Goal: Navigation & Orientation: Find specific page/section

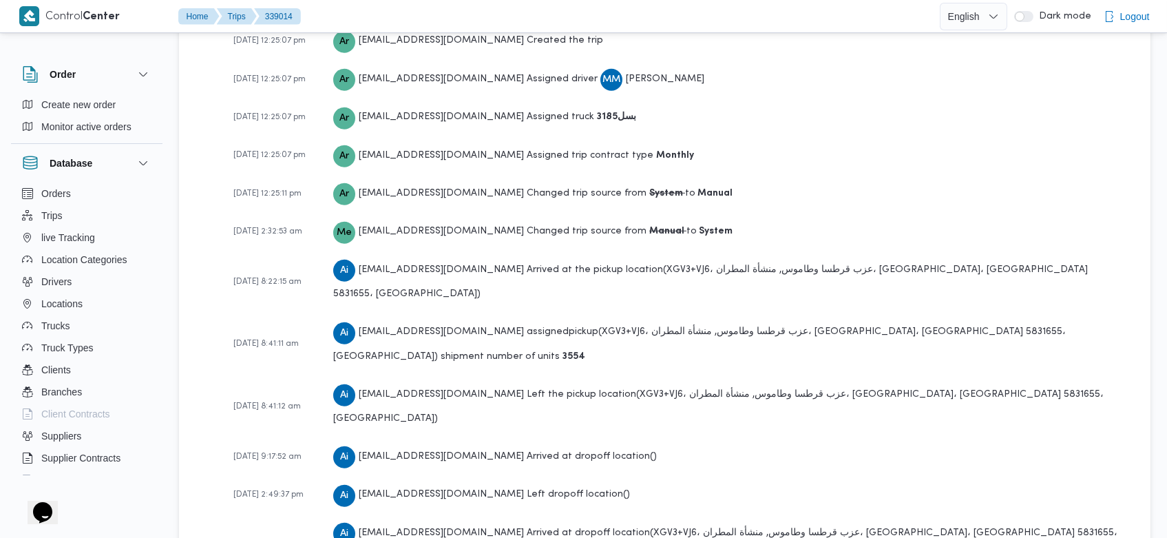
scroll to position [2112, 0]
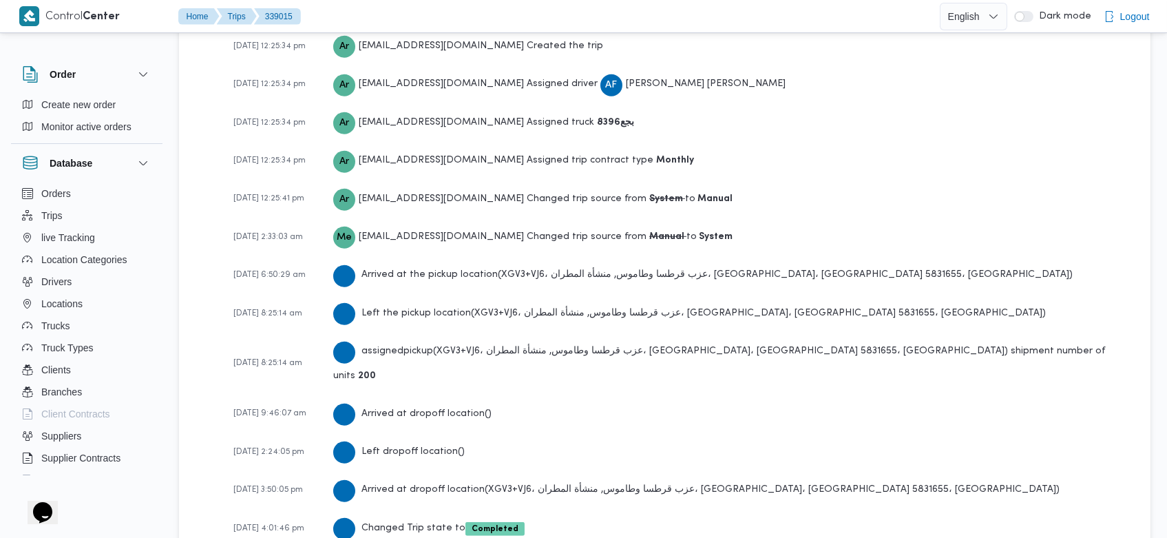
scroll to position [2034, 0]
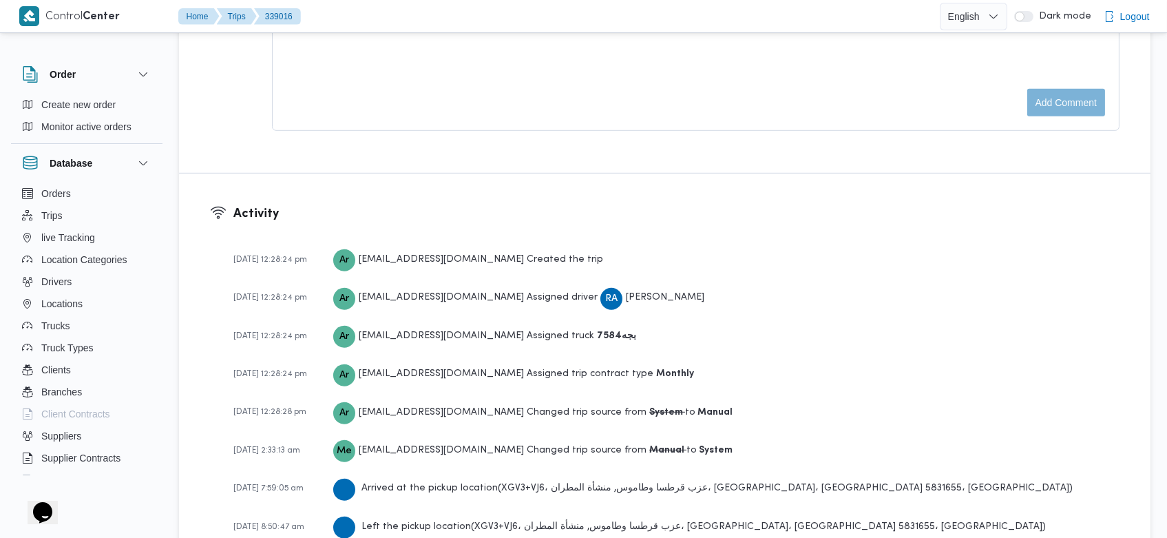
scroll to position [2073, 0]
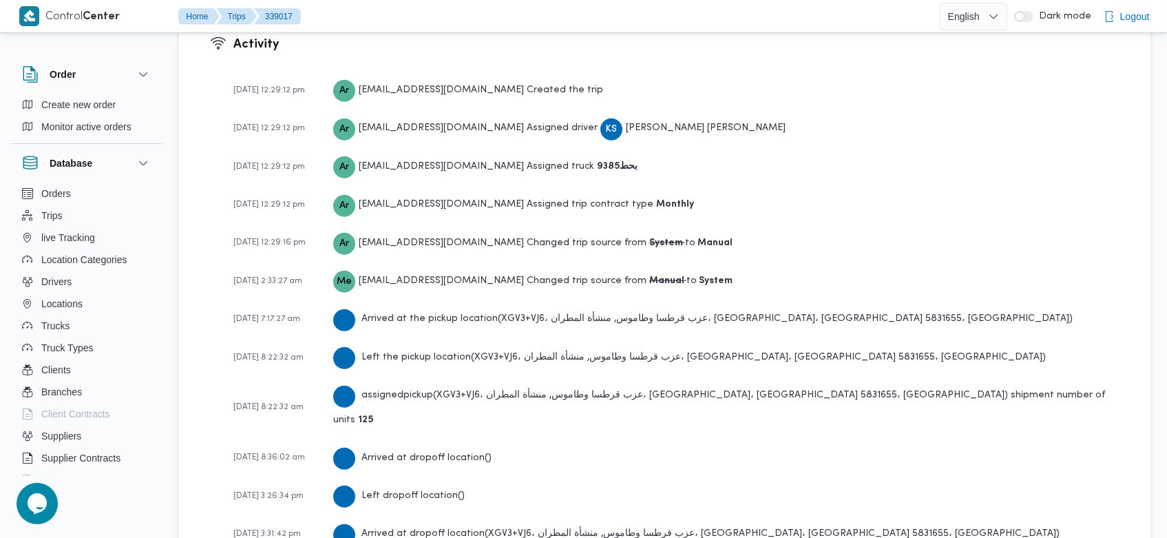
scroll to position [2034, 0]
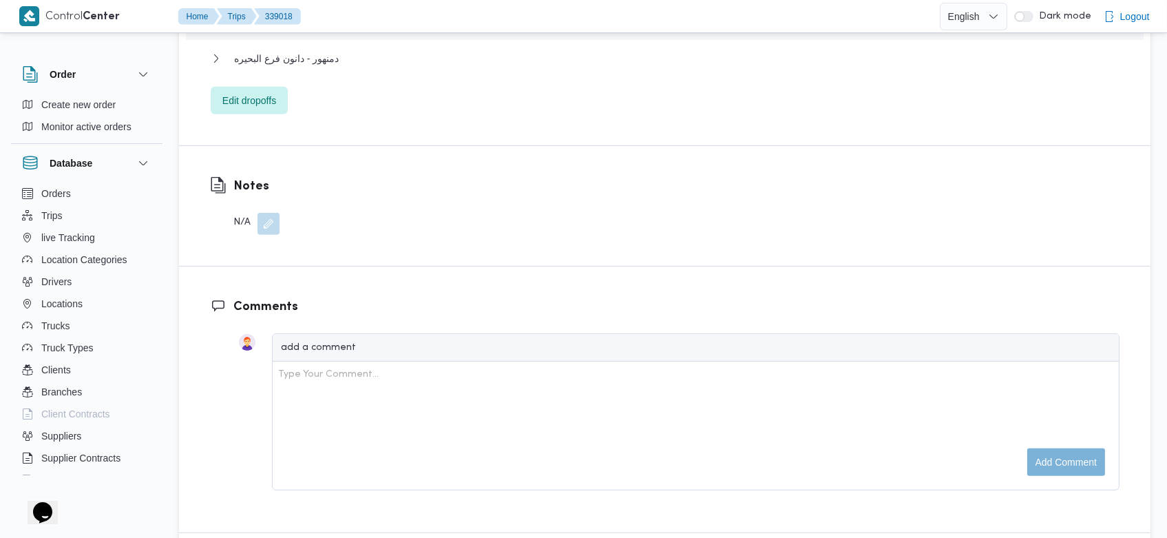
scroll to position [2034, 0]
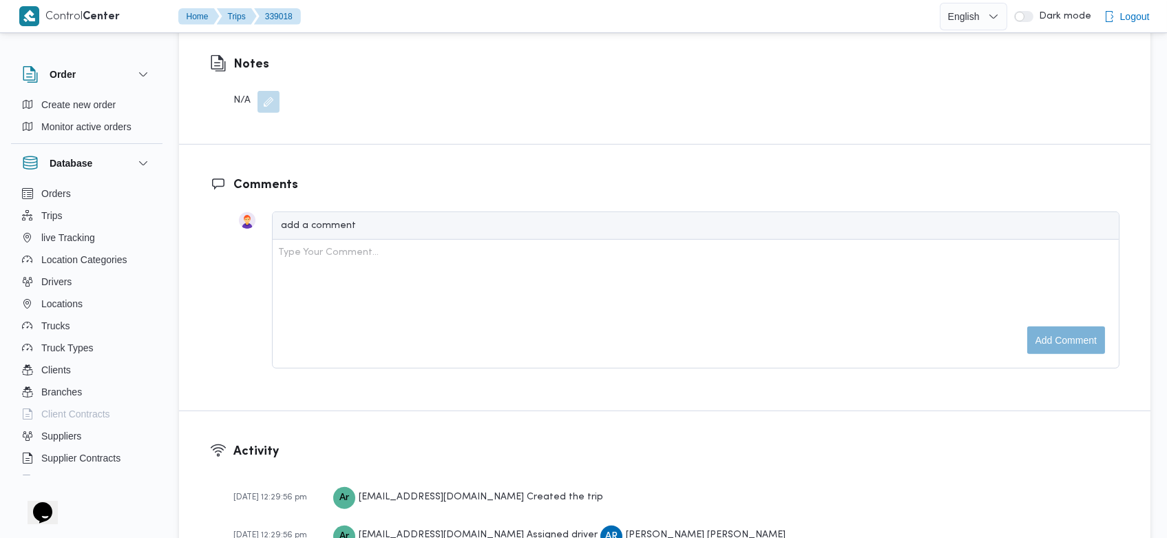
scroll to position [2034, 0]
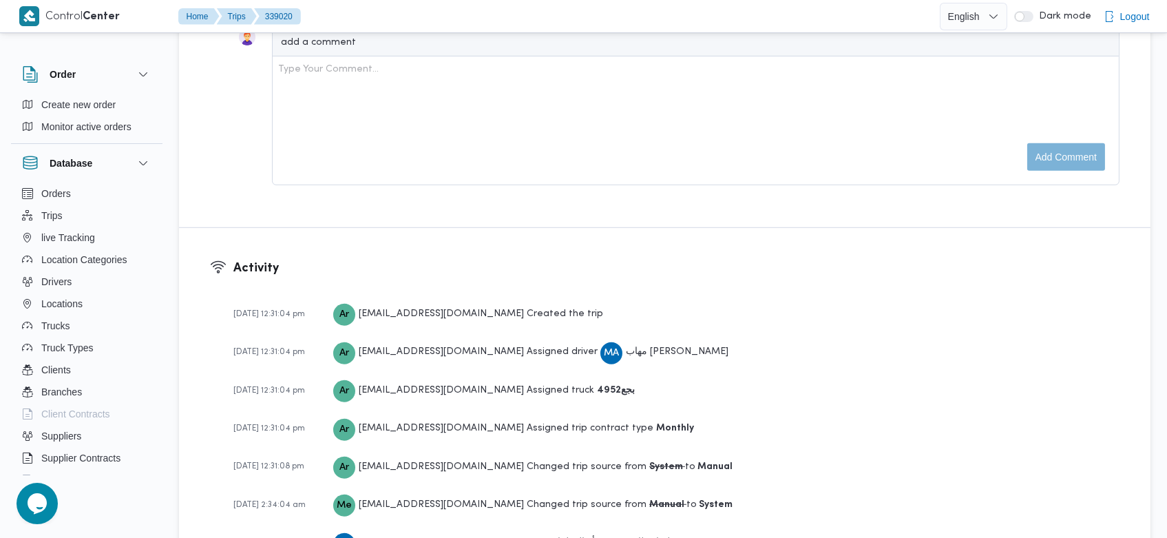
scroll to position [2034, 0]
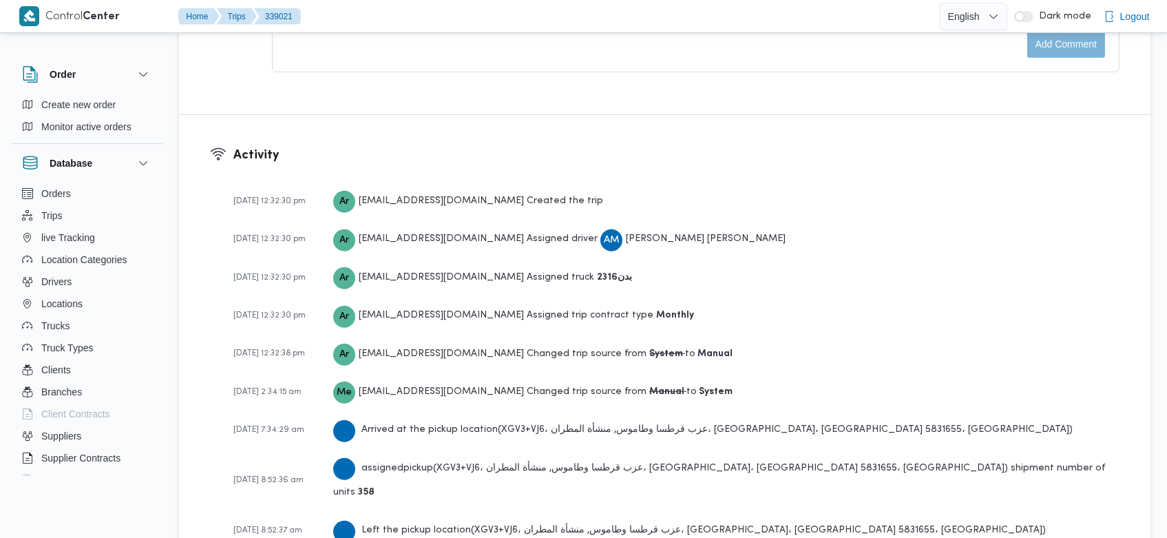
scroll to position [2151, 0]
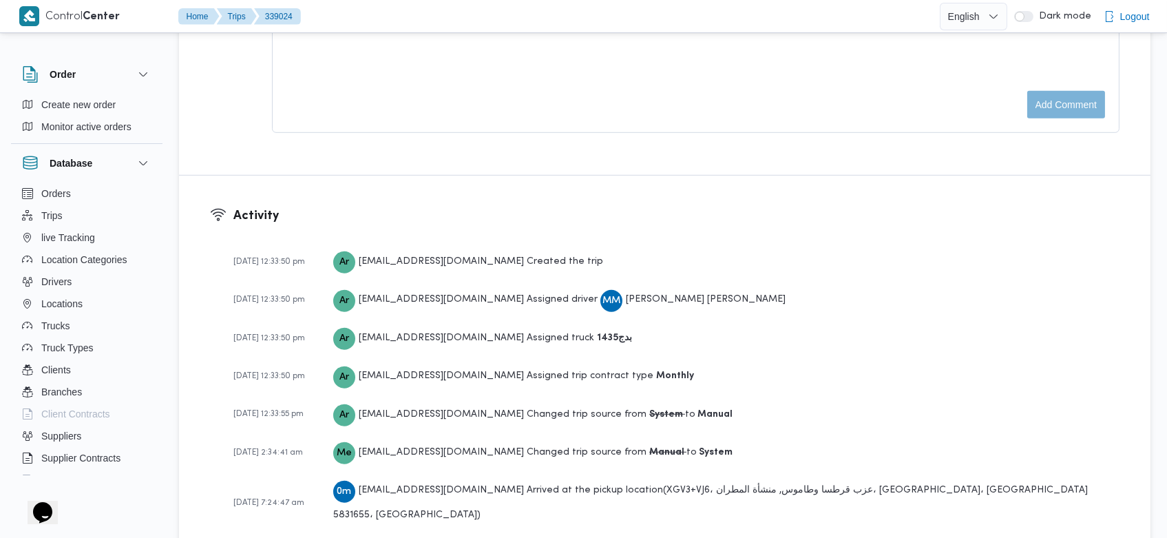
scroll to position [2034, 0]
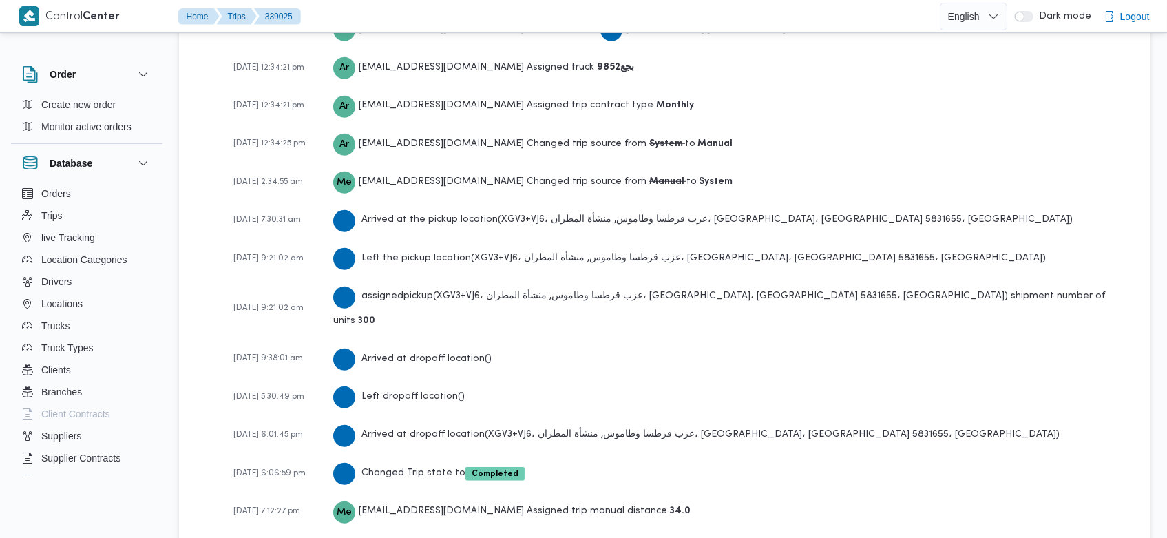
scroll to position [2056, 0]
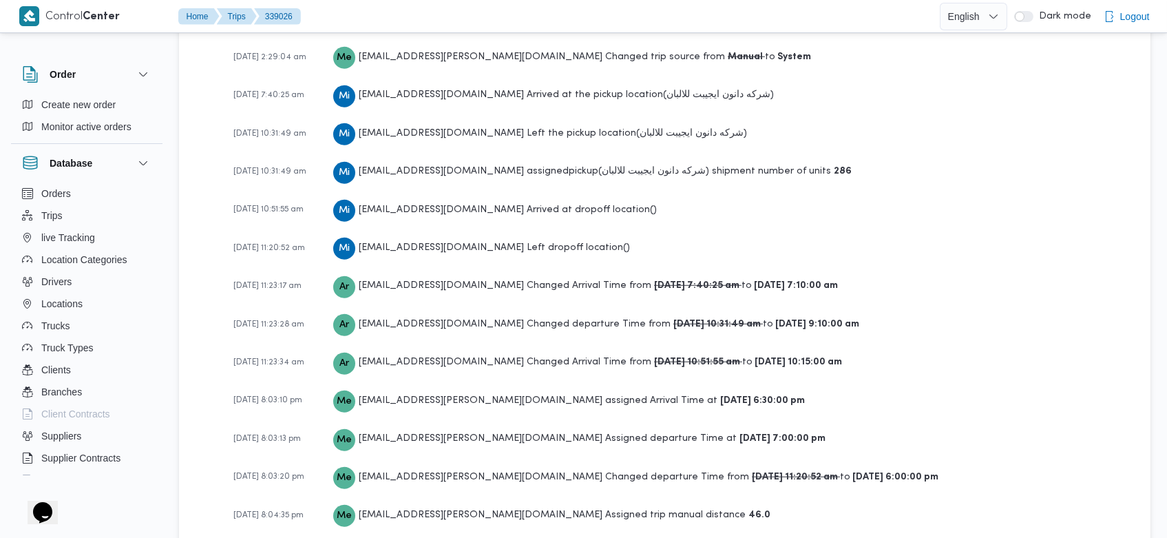
scroll to position [2229, 0]
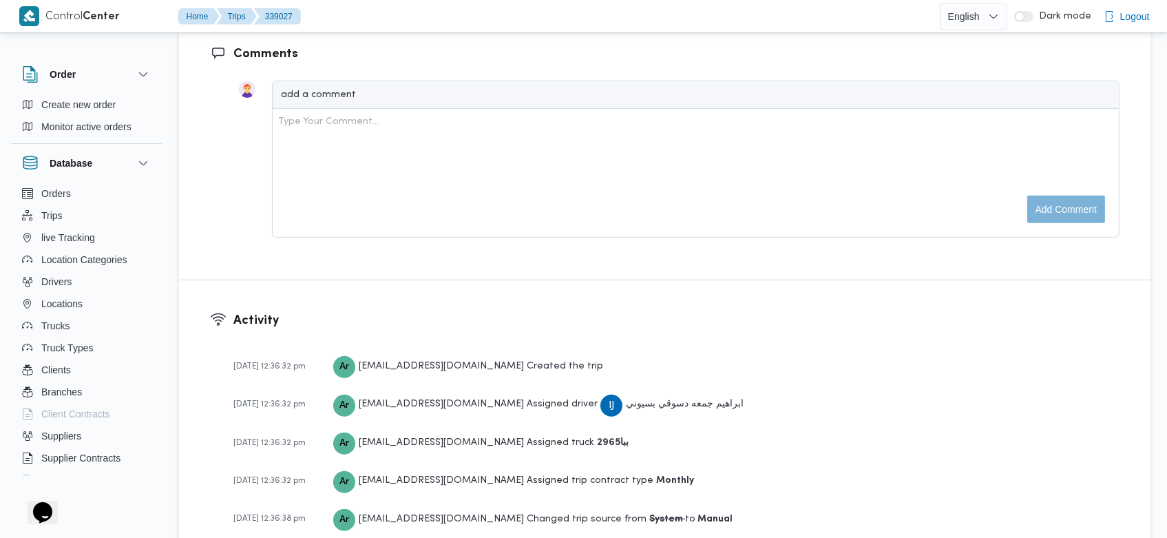
scroll to position [2073, 0]
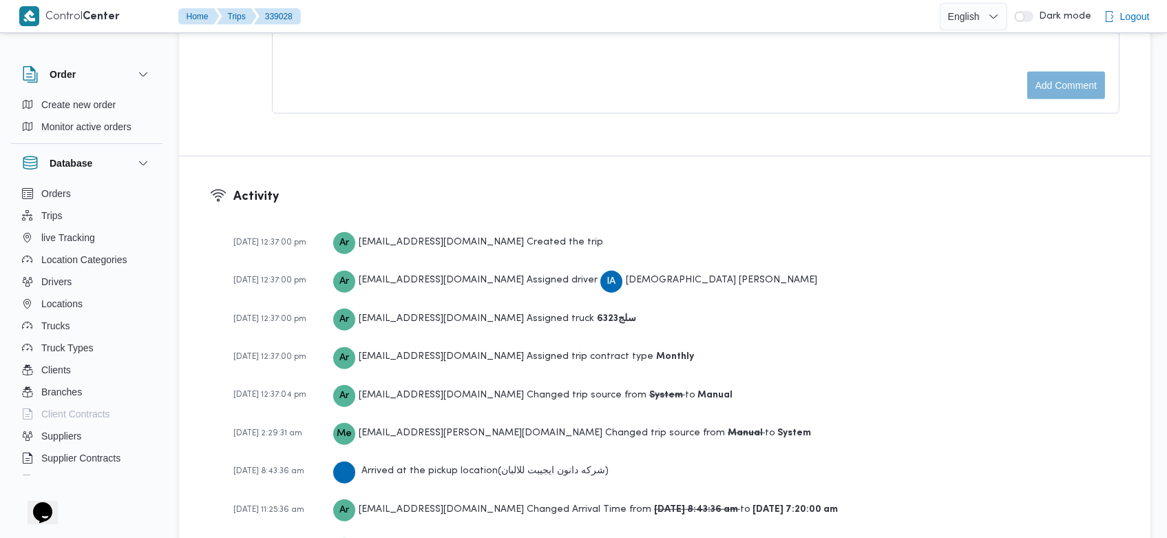
scroll to position [2229, 0]
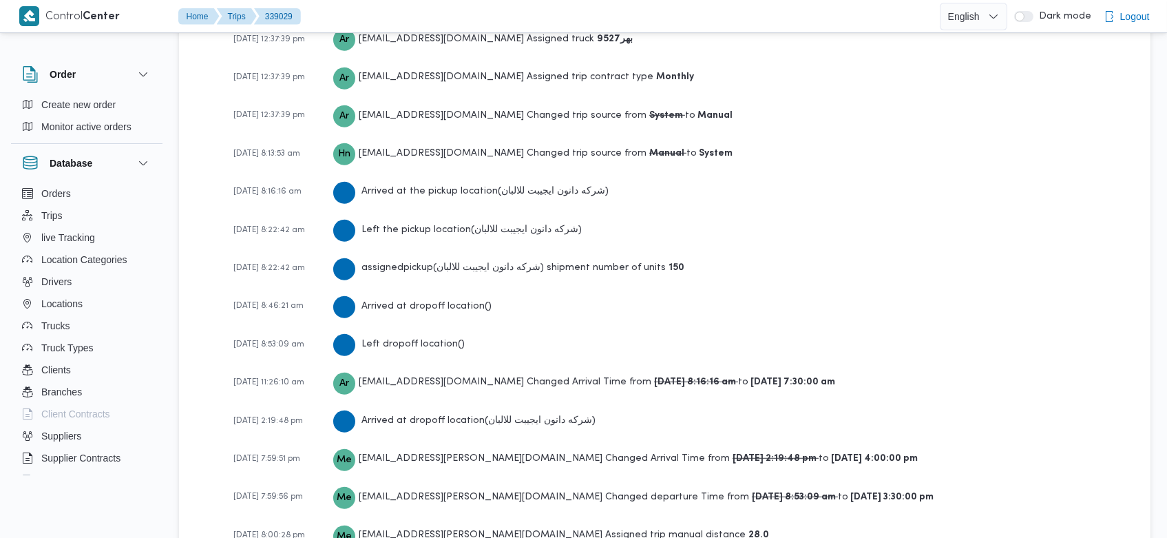
scroll to position [2190, 0]
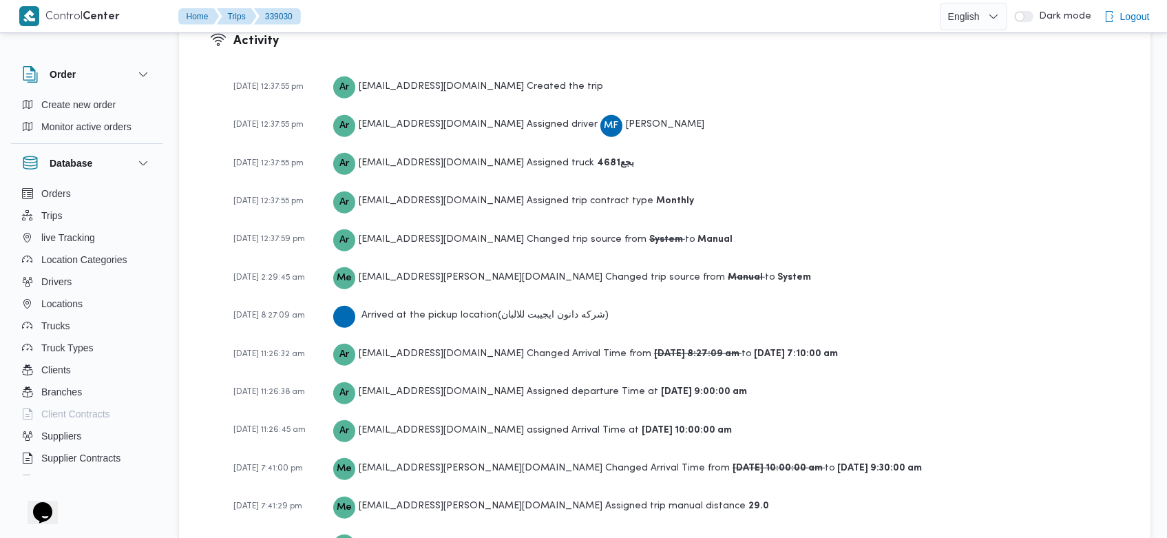
scroll to position [2112, 0]
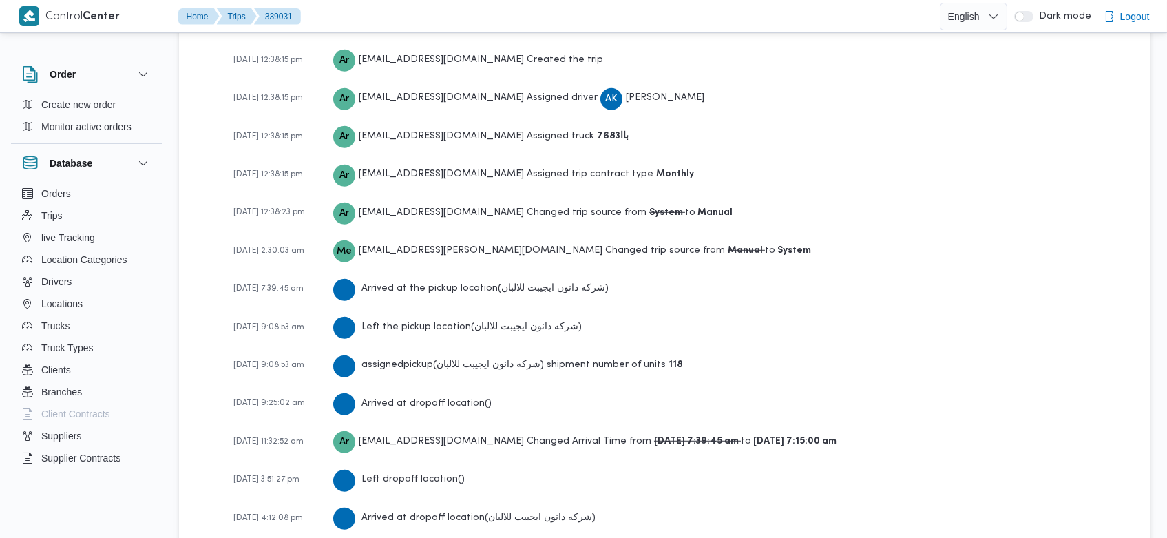
scroll to position [2073, 0]
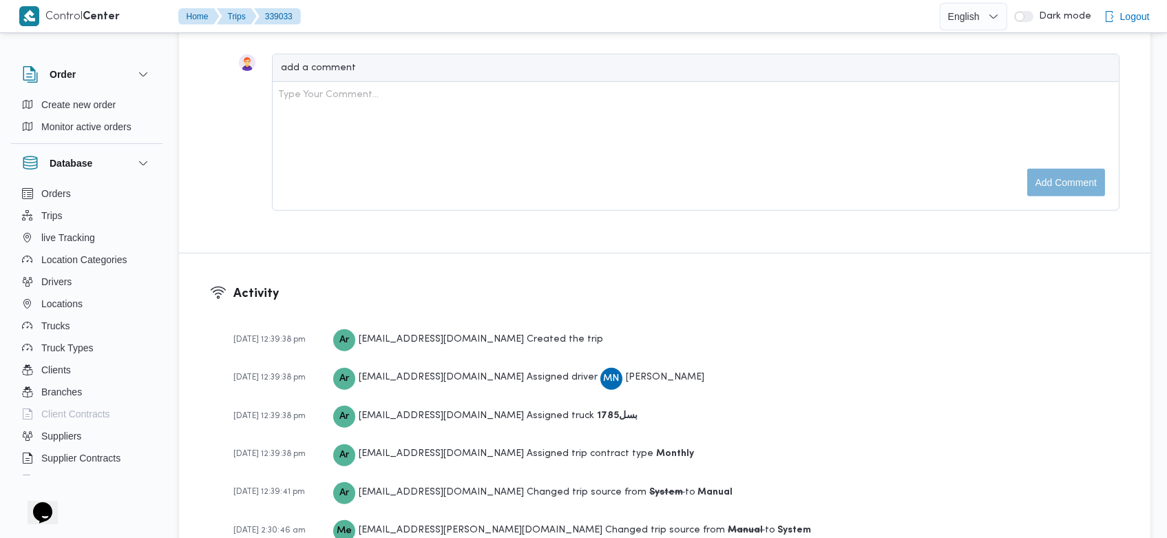
scroll to position [2229, 0]
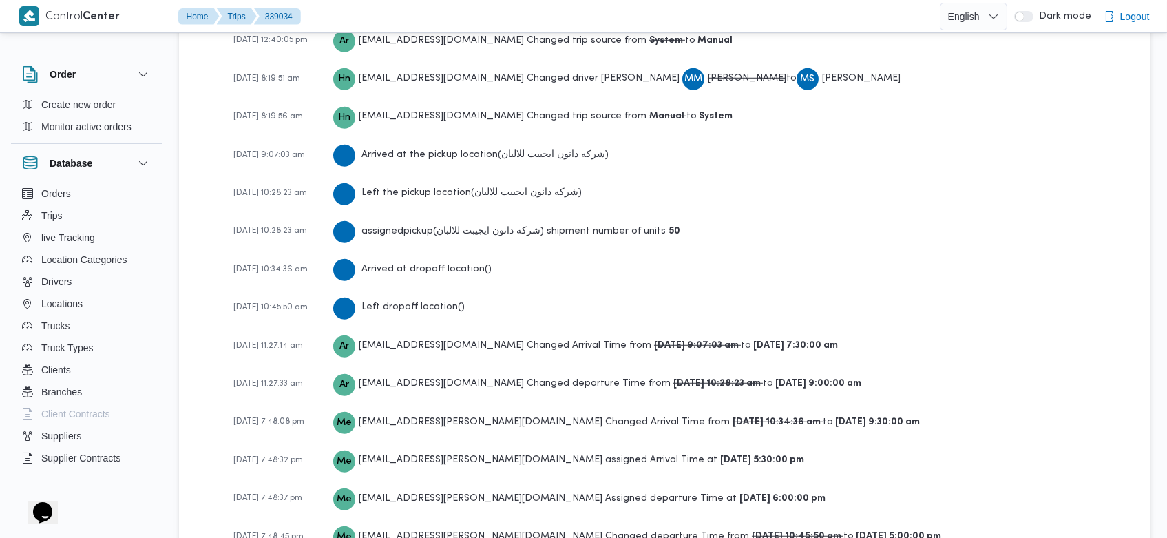
scroll to position [2268, 0]
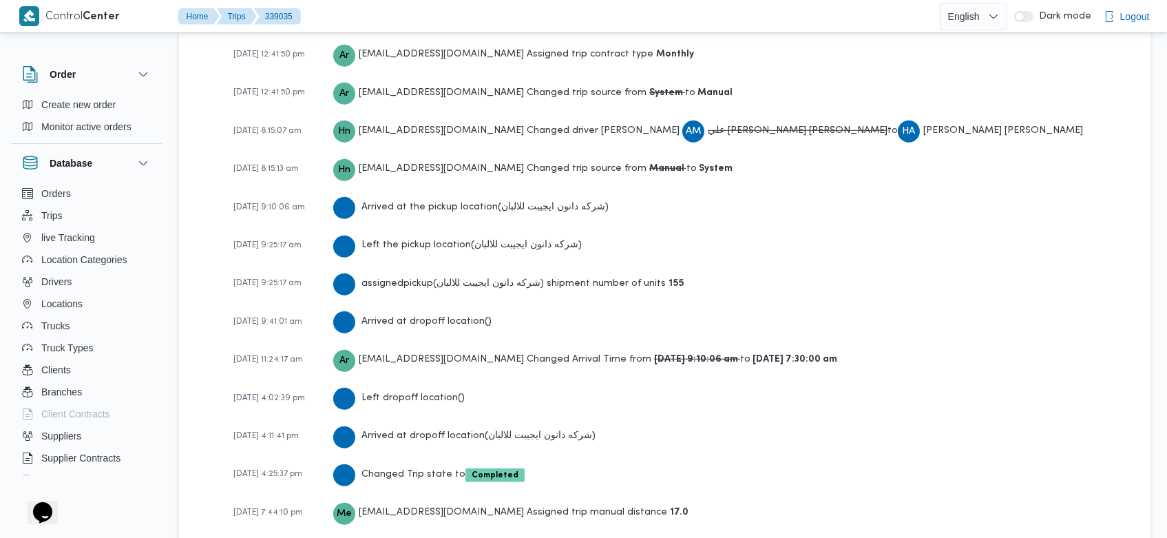
scroll to position [2112, 0]
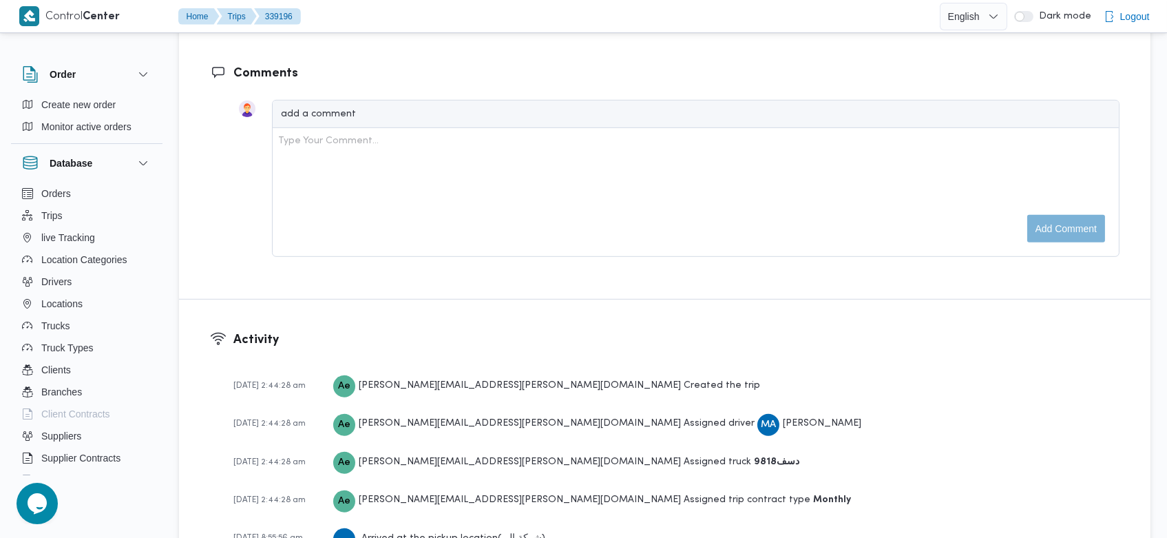
scroll to position [2237, 0]
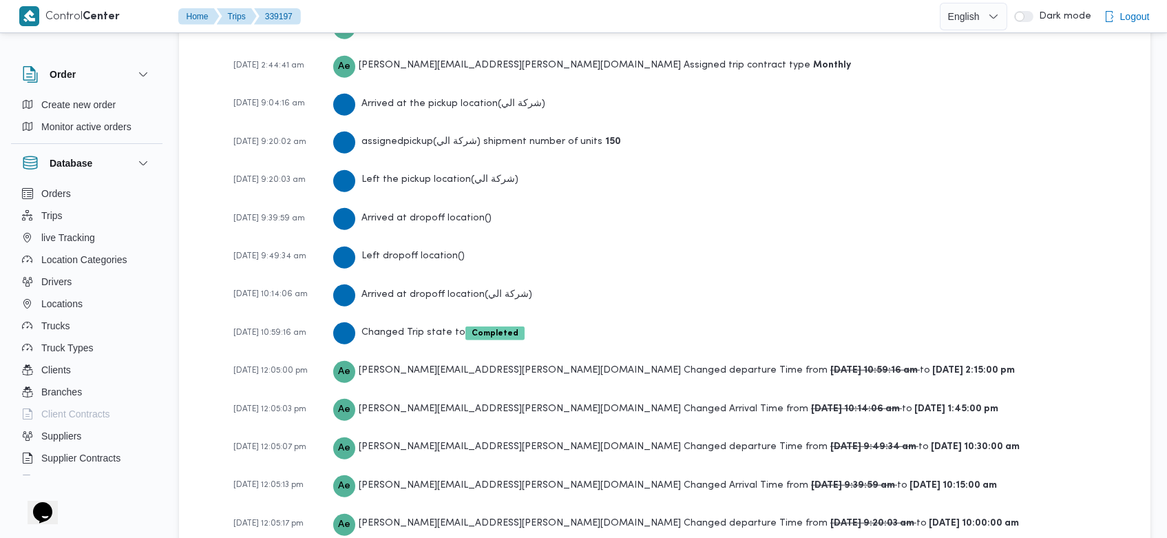
scroll to position [2024, 0]
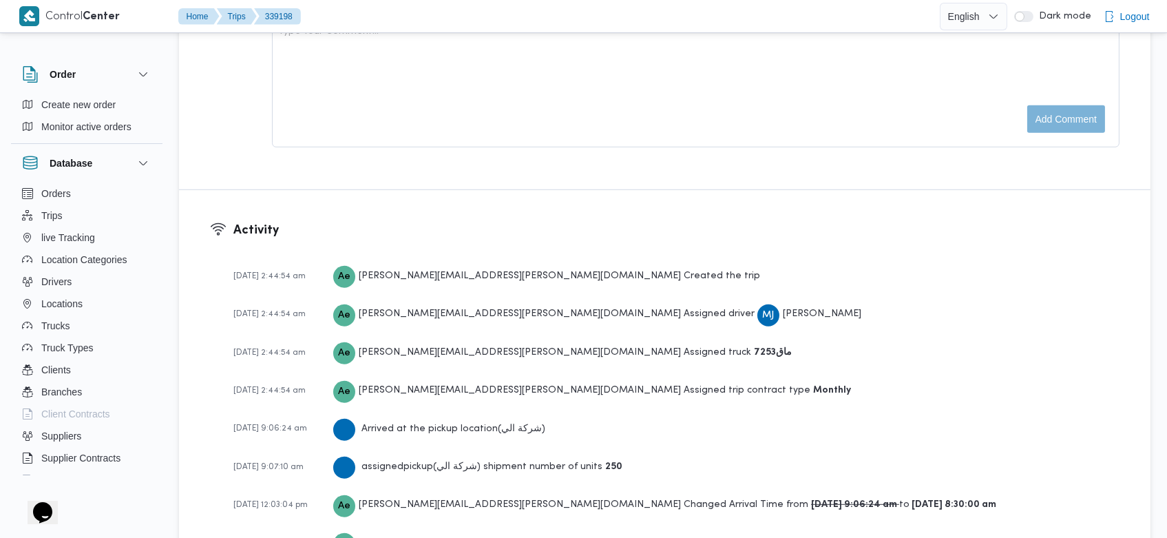
scroll to position [2159, 0]
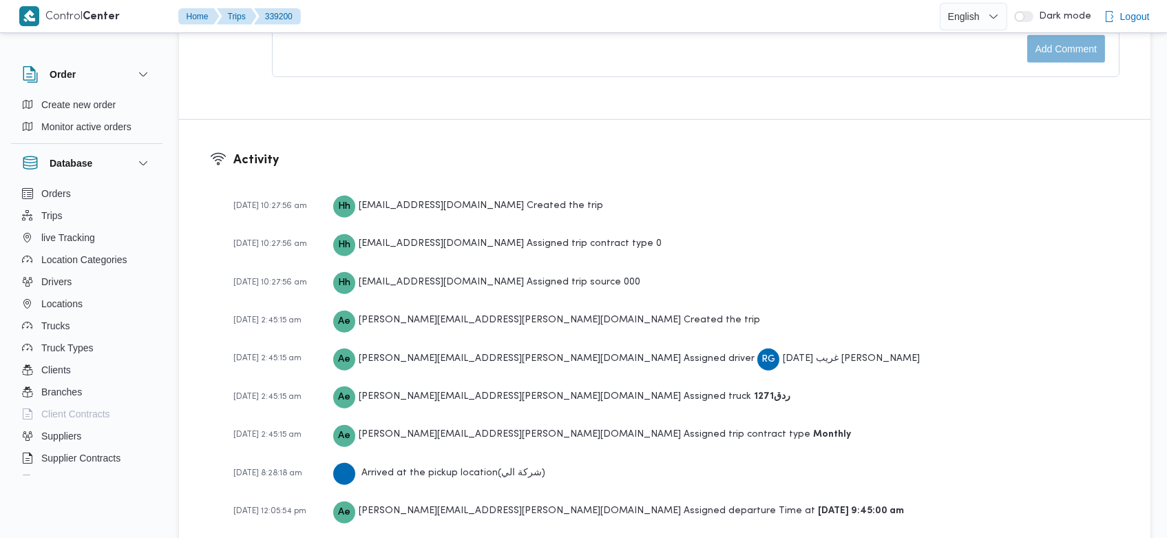
scroll to position [2084, 0]
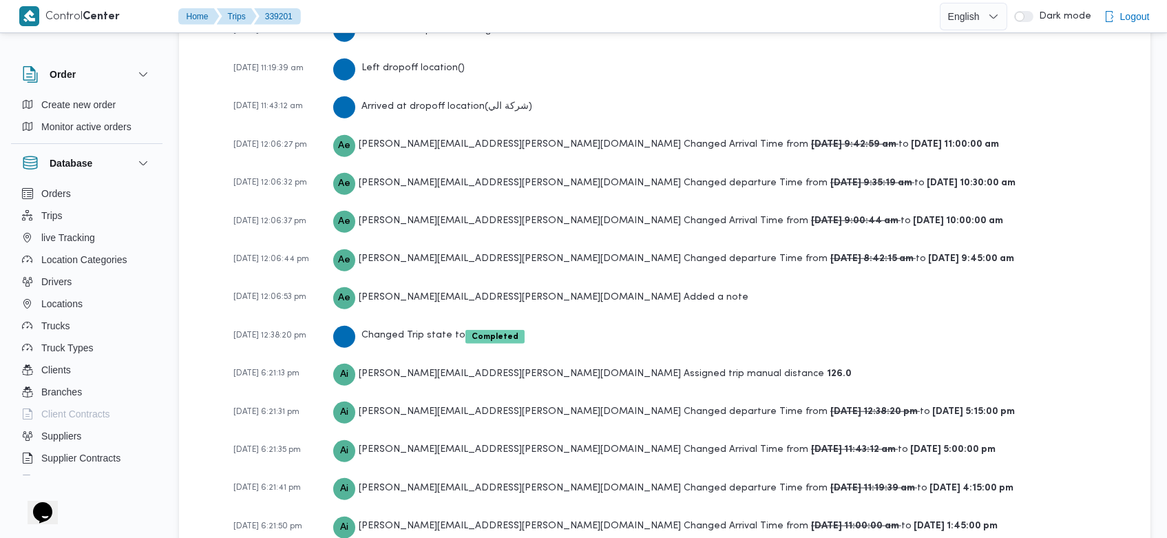
scroll to position [2451, 0]
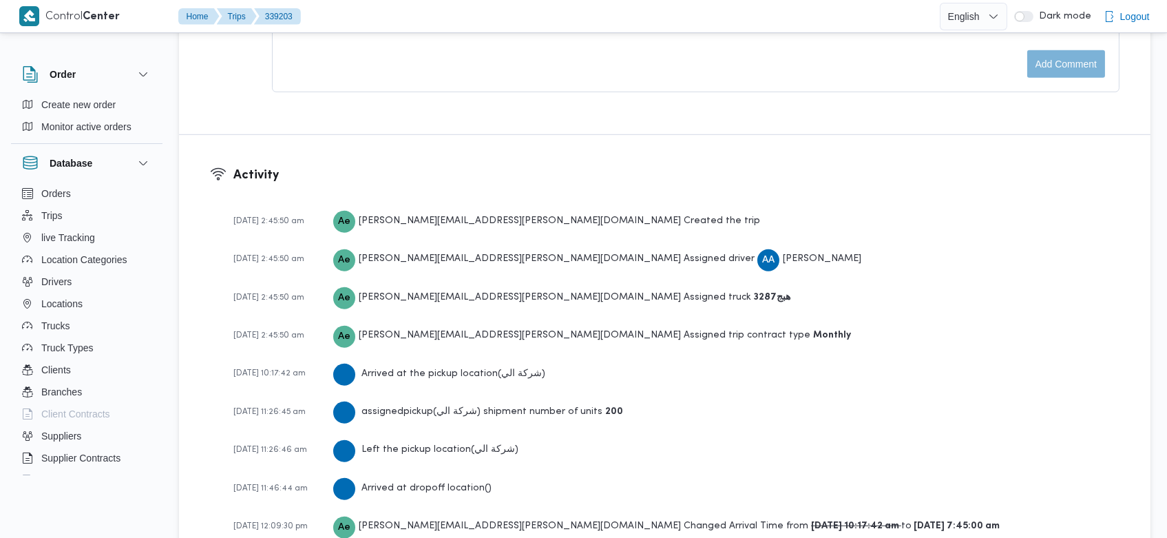
scroll to position [2237, 0]
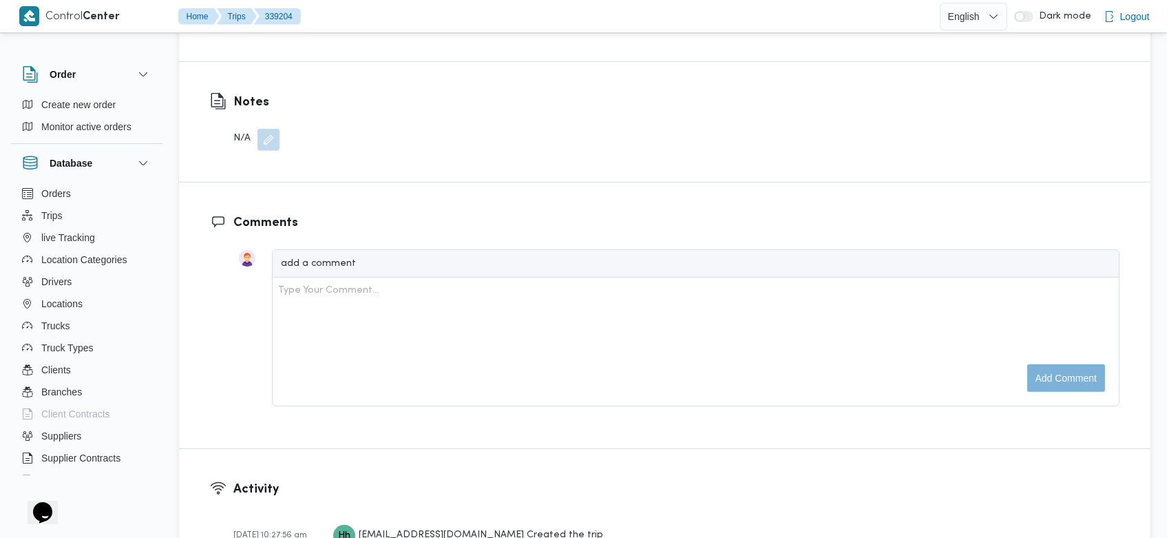
scroll to position [2237, 0]
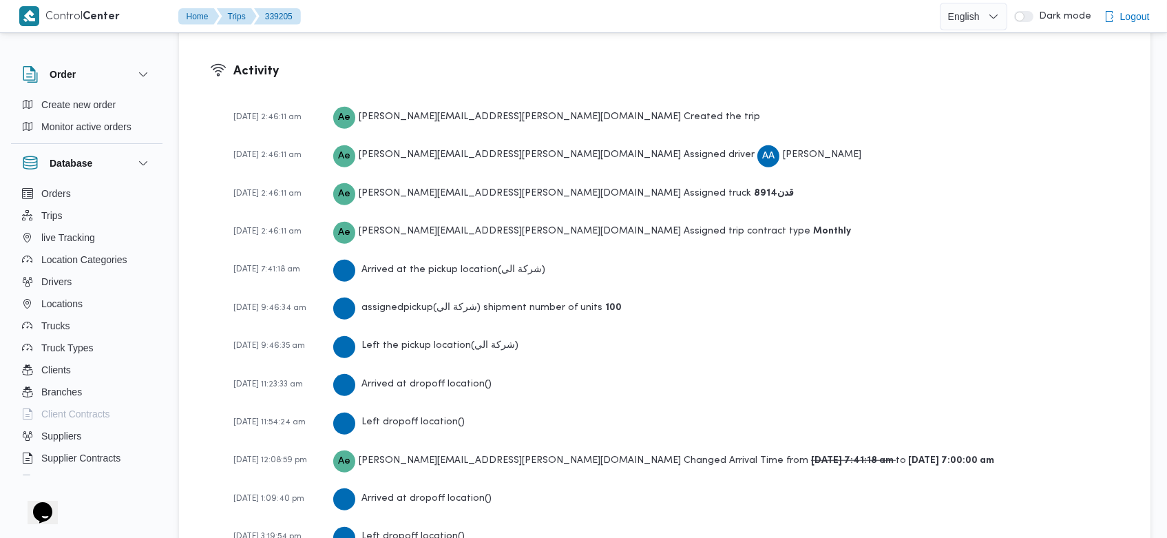
scroll to position [2120, 0]
